Goal: Information Seeking & Learning: Compare options

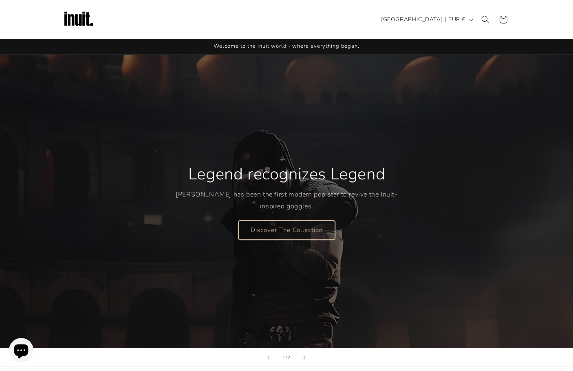
click at [279, 231] on link "Discover The Collection" at bounding box center [286, 229] width 97 height 19
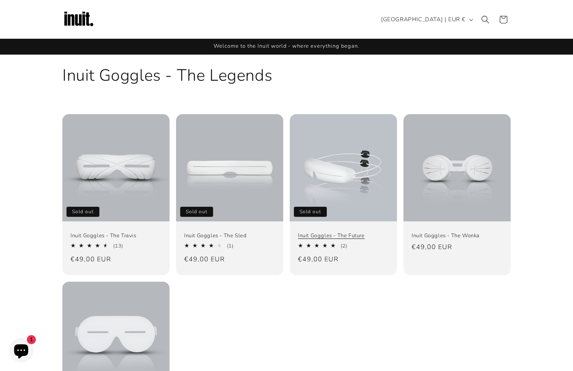
click at [336, 232] on link "Inuit Goggles - The Future" at bounding box center [343, 235] width 91 height 7
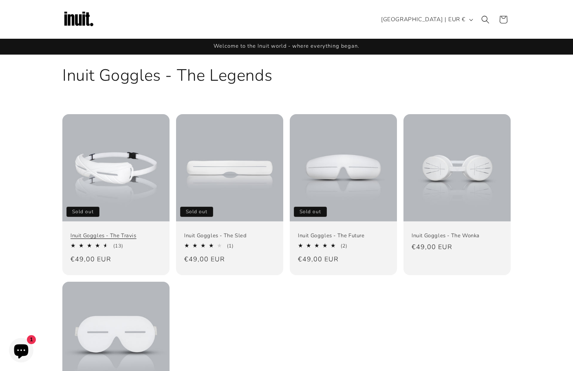
click at [103, 232] on link "Inuit Goggles - The Travis" at bounding box center [115, 235] width 91 height 7
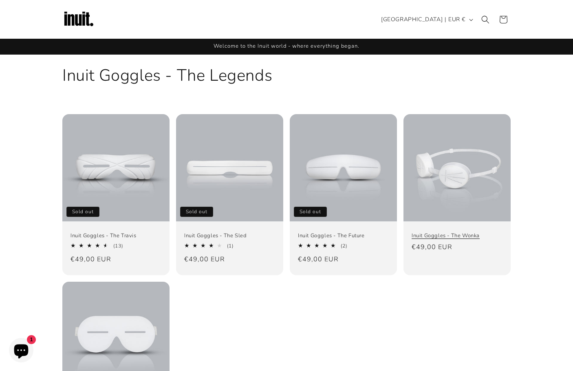
click at [489, 232] on link "Inuit Goggles - The Wonka" at bounding box center [456, 235] width 91 height 7
